Goal: Task Accomplishment & Management: Complete application form

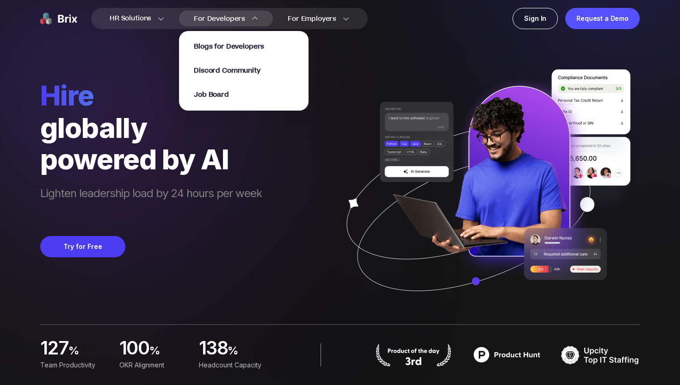
click at [207, 102] on div "Blogs for Developers Discord Community Job Board" at bounding box center [243, 71] width 129 height 80
click at [208, 96] on span "Job Board" at bounding box center [211, 95] width 35 height 11
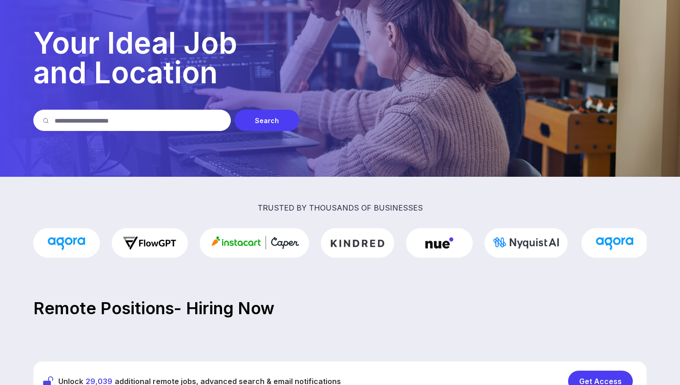
scroll to position [115, 0]
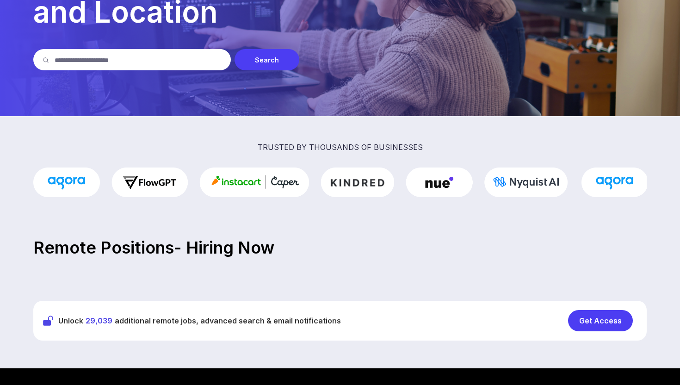
click at [158, 70] on img at bounding box center [340, 0] width 680 height 231
click at [139, 59] on input "text" at bounding box center [138, 59] width 167 height 21
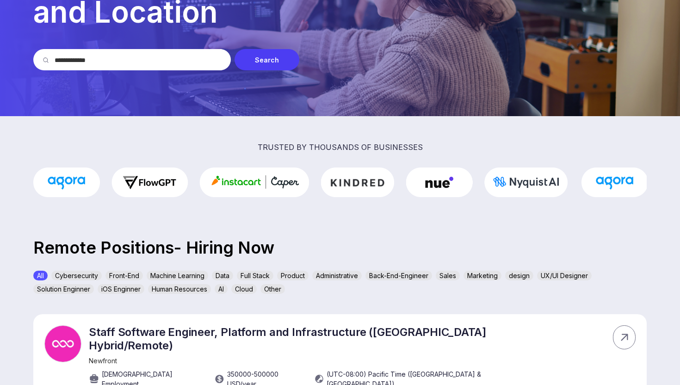
type input "**********"
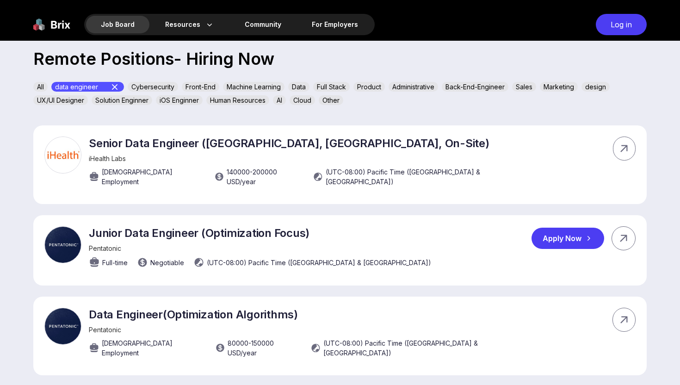
scroll to position [343, 0]
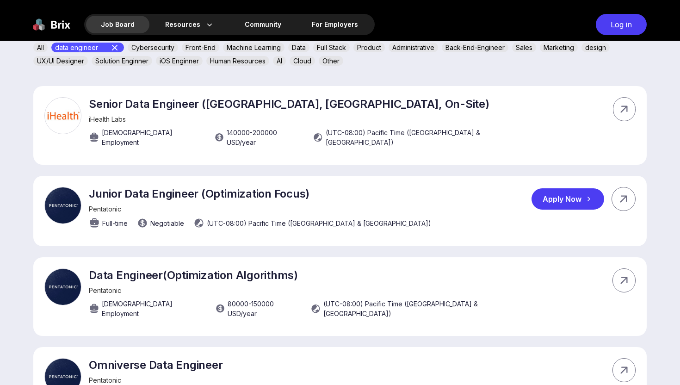
click at [549, 190] on div "Apply Now" at bounding box center [567, 198] width 73 height 21
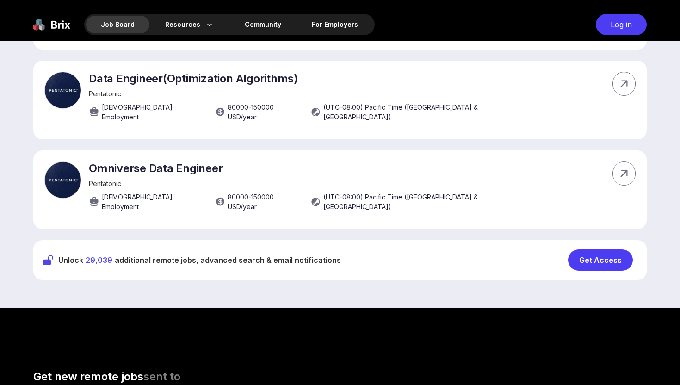
scroll to position [549, 0]
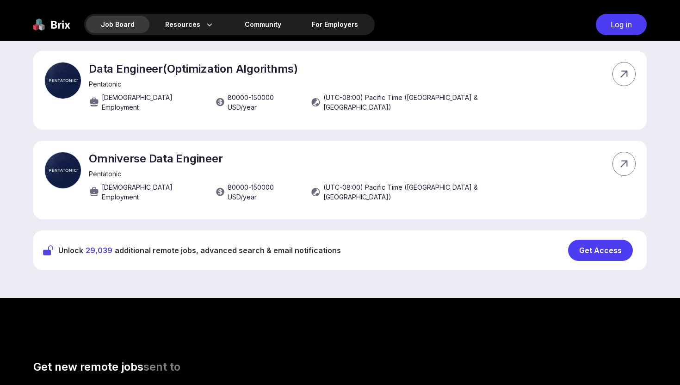
click at [581, 240] on div "Get Access" at bounding box center [600, 250] width 65 height 21
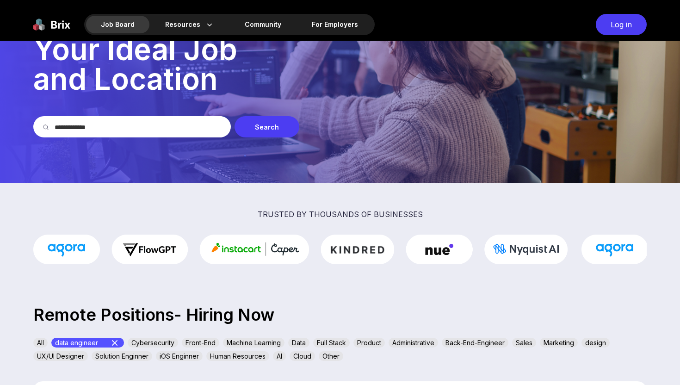
scroll to position [0, 0]
